Goal: Subscribe to service/newsletter

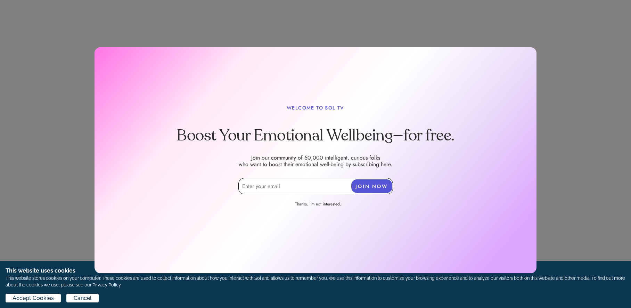
click at [254, 187] on input "email" at bounding box center [316, 186] width 155 height 16
type input "[EMAIL_ADDRESS][DOMAIN_NAME]"
click at [368, 185] on button "JOIN NOW" at bounding box center [372, 186] width 41 height 14
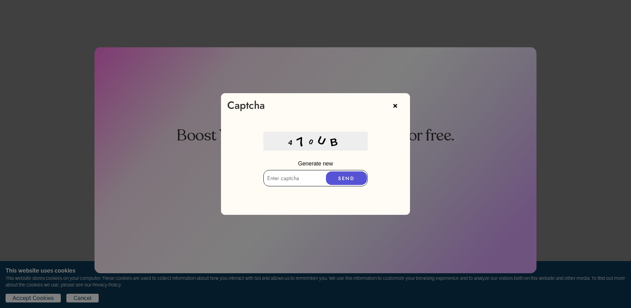
click at [275, 179] on input "text" at bounding box center [316, 178] width 104 height 16
type input "47ouB"
click at [345, 176] on button "SEND" at bounding box center [346, 178] width 41 height 14
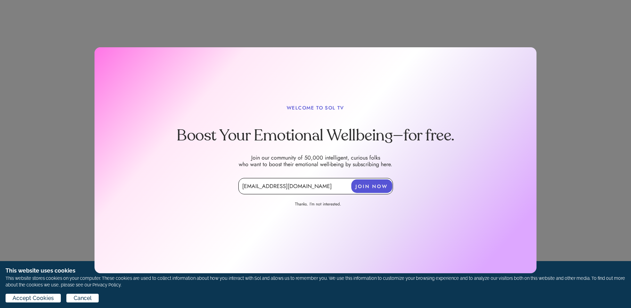
click at [371, 185] on button "JOIN NOW" at bounding box center [372, 186] width 41 height 14
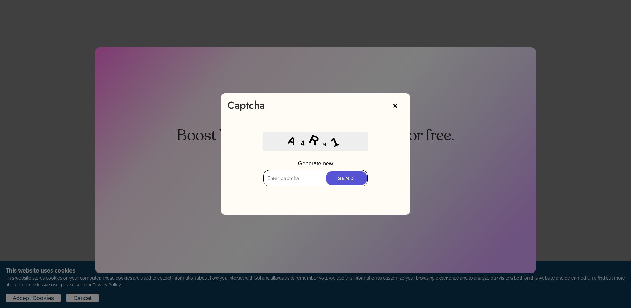
click at [351, 176] on button "SEND" at bounding box center [346, 178] width 41 height 14
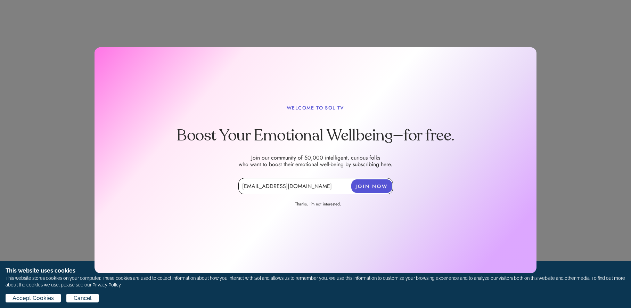
click at [368, 184] on button "JOIN NOW" at bounding box center [372, 186] width 41 height 14
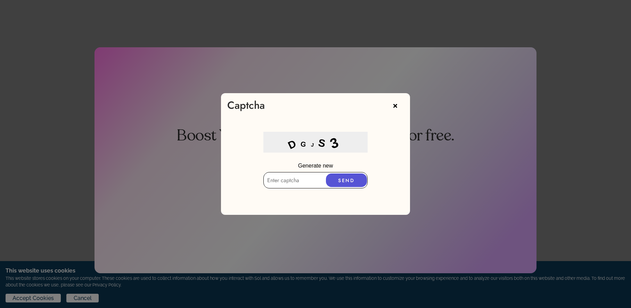
click at [395, 104] on icon at bounding box center [399, 104] width 10 height 10
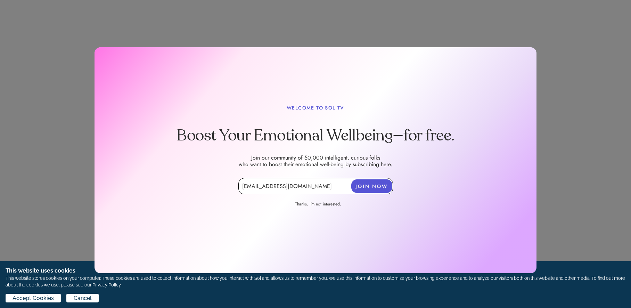
click at [318, 205] on link "Thanks. I’m not interested." at bounding box center [319, 205] width 80 height 8
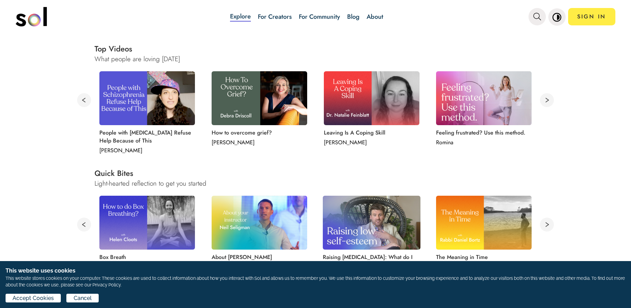
scroll to position [146, 0]
